Goal: Task Accomplishment & Management: Manage account settings

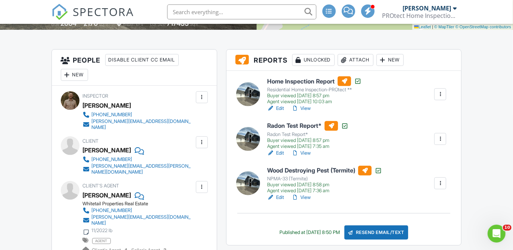
click at [358, 62] on div "Attach" at bounding box center [356, 60] width 36 height 12
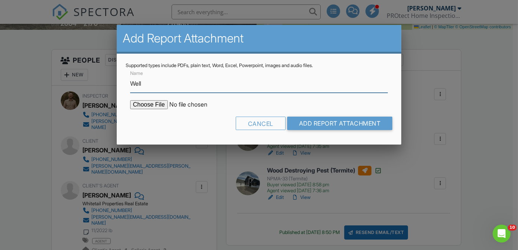
type input "Well Water Lab Results"
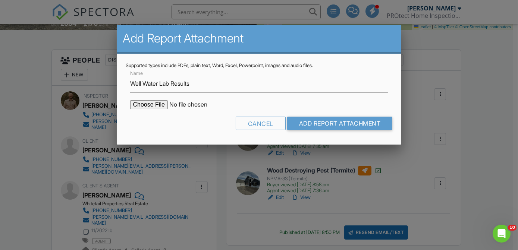
click at [153, 103] on input "file" at bounding box center [193, 104] width 127 height 9
type input "C:\fakepath\4411 Rock Rd - Well Water Lab Results.pdf"
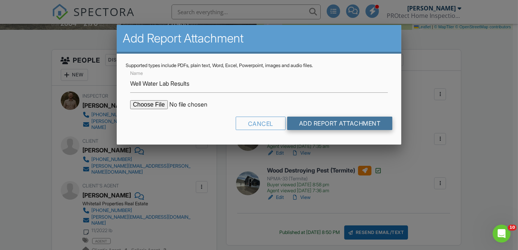
click at [308, 124] on input "Add Report Attachment" at bounding box center [340, 123] width 106 height 13
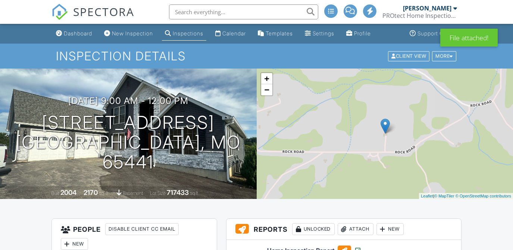
click at [357, 223] on div "Attach" at bounding box center [356, 229] width 36 height 12
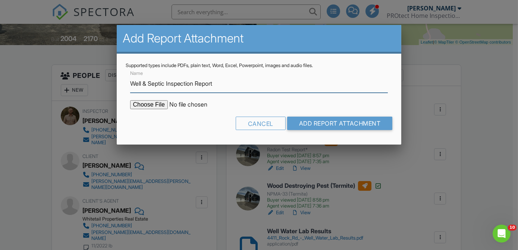
type input "Well & Septic Inspection Report"
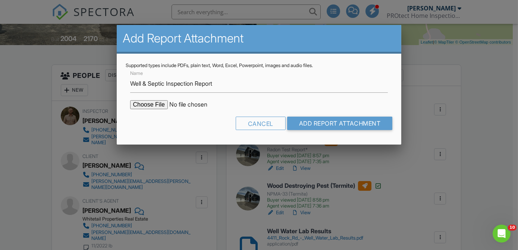
click at [143, 131] on div "Cancel Add Report Attachment" at bounding box center [259, 126] width 267 height 19
click at [145, 104] on input "file" at bounding box center [193, 104] width 127 height 9
type input "C:\fakepath\4411 Rock Rd - Well ^L0 Septic Inspection Report.pdf"
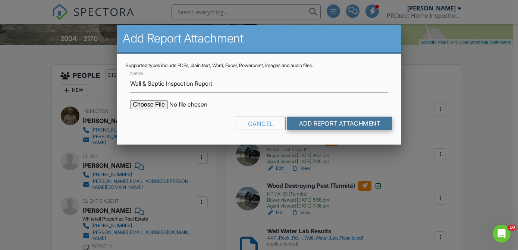
click at [301, 123] on input "Add Report Attachment" at bounding box center [340, 123] width 106 height 13
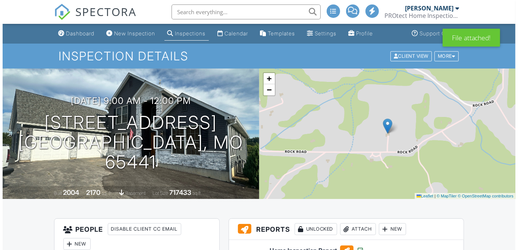
scroll to position [88, 0]
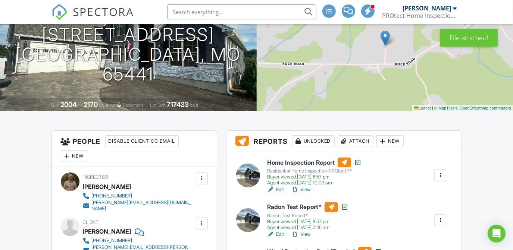
click at [355, 139] on div "Attach" at bounding box center [356, 141] width 36 height 12
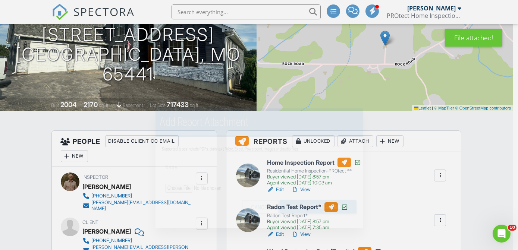
scroll to position [0, 0]
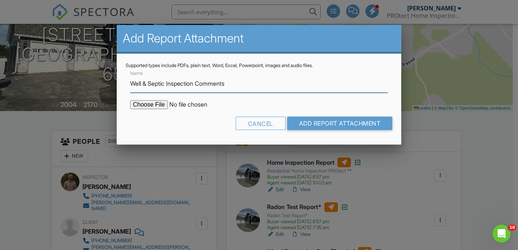
type input "Well & Septic Inspection Comments"
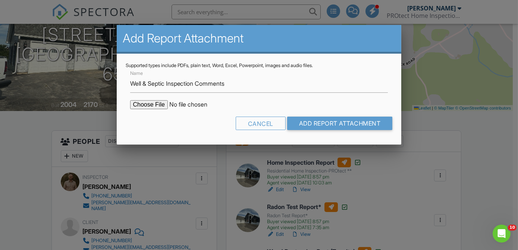
click at [154, 104] on input "file" at bounding box center [193, 104] width 127 height 9
type input "C:\fakepath\4411 Rock Rd - Well ^L0 Septic Inspection Comments.pdf"
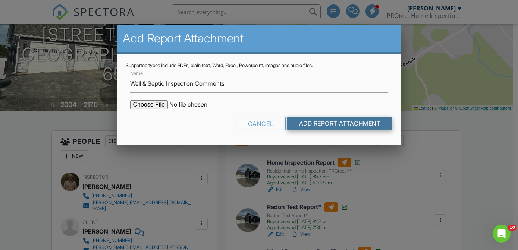
click at [304, 125] on input "Add Report Attachment" at bounding box center [340, 123] width 106 height 13
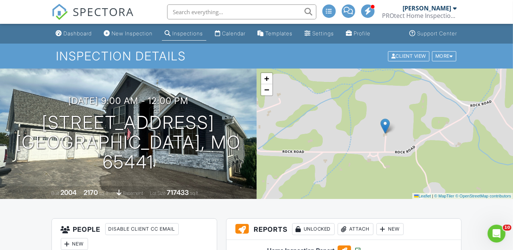
click at [477, 188] on div "+ − Leaflet | © MapTiler © OpenStreetMap contributors" at bounding box center [385, 134] width 257 height 131
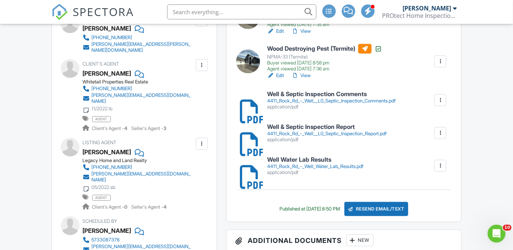
scroll to position [291, 0]
click at [369, 99] on div "4411_Rock_Rd_-_Well__L0_Septic_Inspection_Comments.pdf" at bounding box center [331, 101] width 128 height 6
click at [317, 166] on div "4411_Rock_Rd_-_Well_Water_Lab_Results.pdf" at bounding box center [315, 167] width 96 height 6
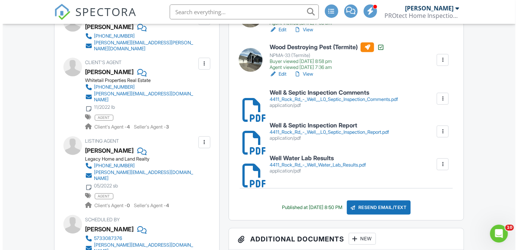
scroll to position [302, 0]
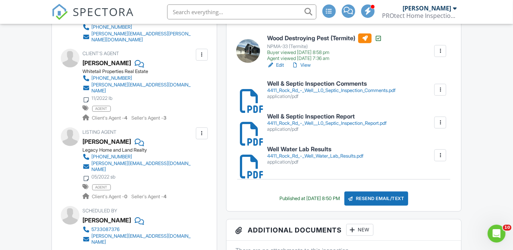
click at [378, 201] on div "Resend Email/Text" at bounding box center [376, 199] width 64 height 14
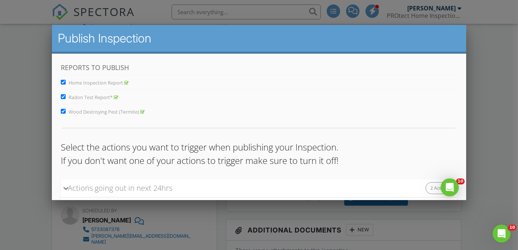
scroll to position [98, 0]
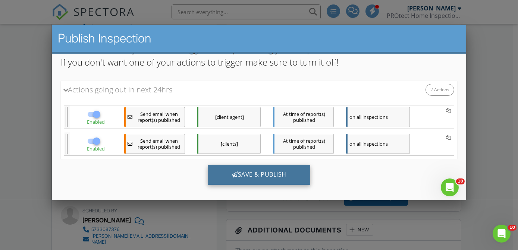
click at [269, 173] on div "Save & Publish" at bounding box center [258, 175] width 103 height 20
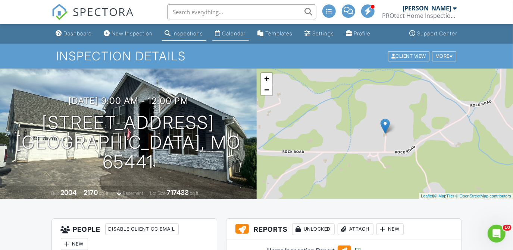
click at [235, 36] on div "Calendar" at bounding box center [234, 33] width 24 height 6
